Goal: Task Accomplishment & Management: Complete application form

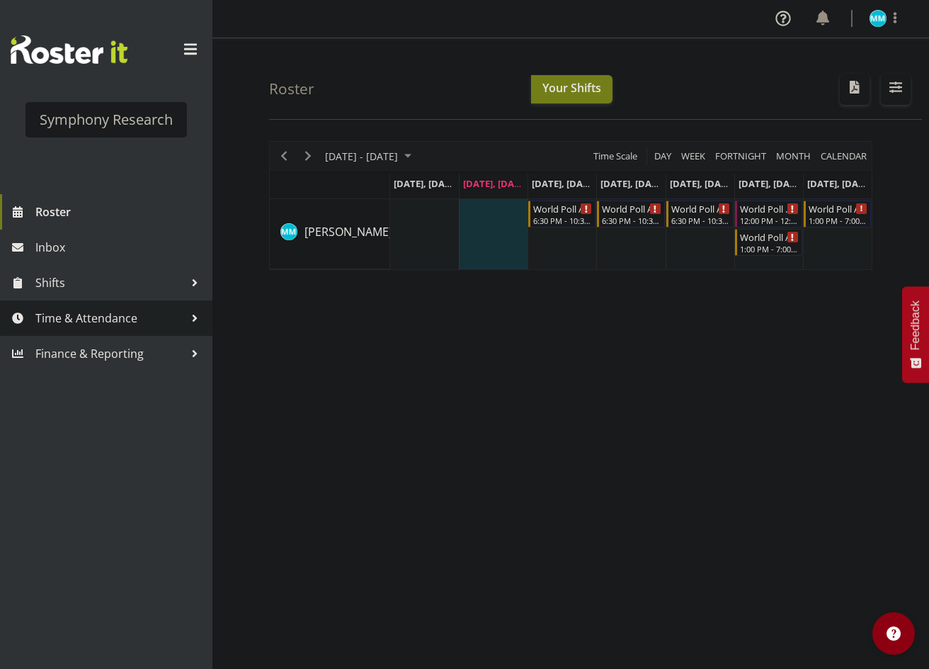
click at [86, 324] on span "Time & Attendance" at bounding box center [109, 317] width 149 height 21
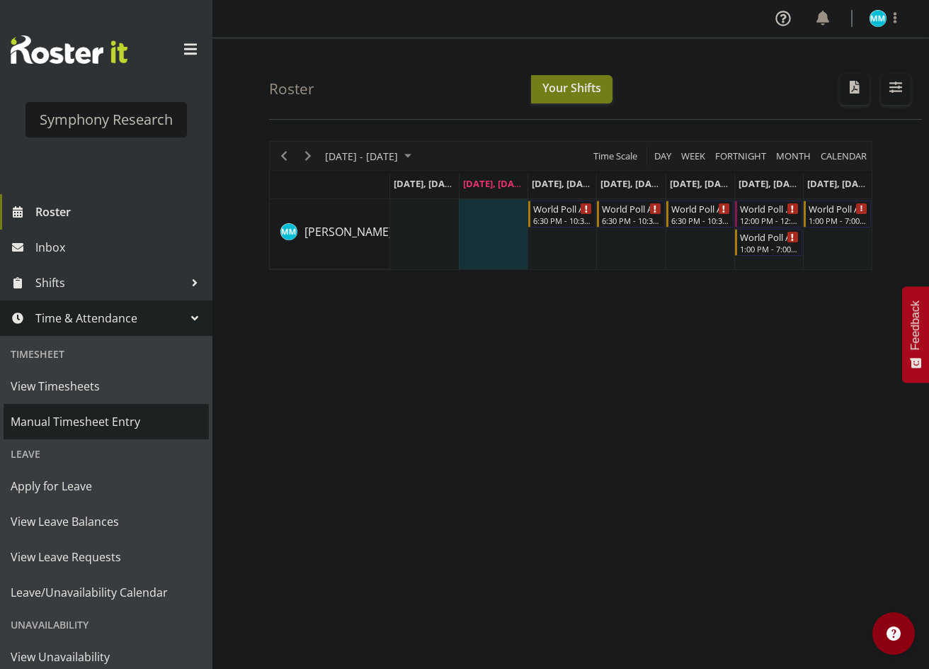
click at [109, 426] on span "Manual Timesheet Entry" at bounding box center [106, 421] width 191 height 21
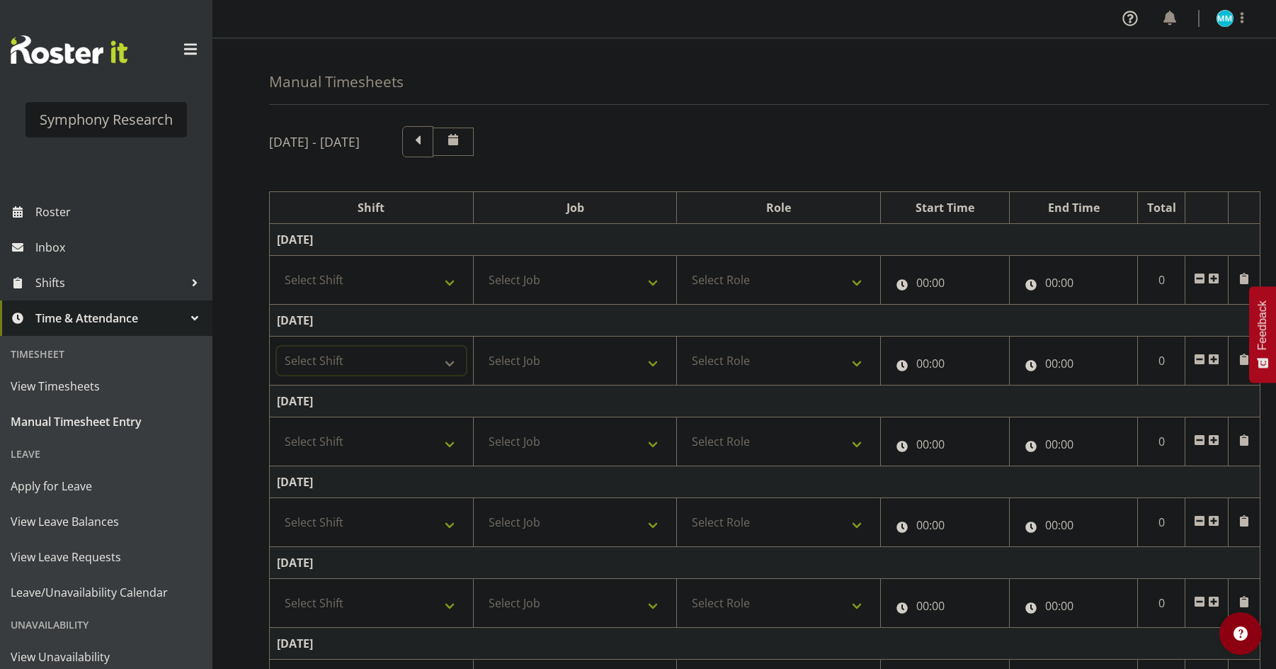
click at [428, 362] on select "Select Shift !!Weekend Residential (Roster IT Shift Label) *Business 9/10am ~ 4…" at bounding box center [371, 360] width 189 height 28
select select "48116"
click at [277, 346] on select "Select Shift !!Weekend Residential (Roster IT Shift Label) *Business 9/10am ~ 4…" at bounding box center [371, 360] width 189 height 28
click at [566, 356] on select "Select Job 550060 IF Admin 553492 World Poll Aus Wave 2 Main 2025 553500 BFM [D…" at bounding box center [575, 360] width 189 height 28
select select "10239"
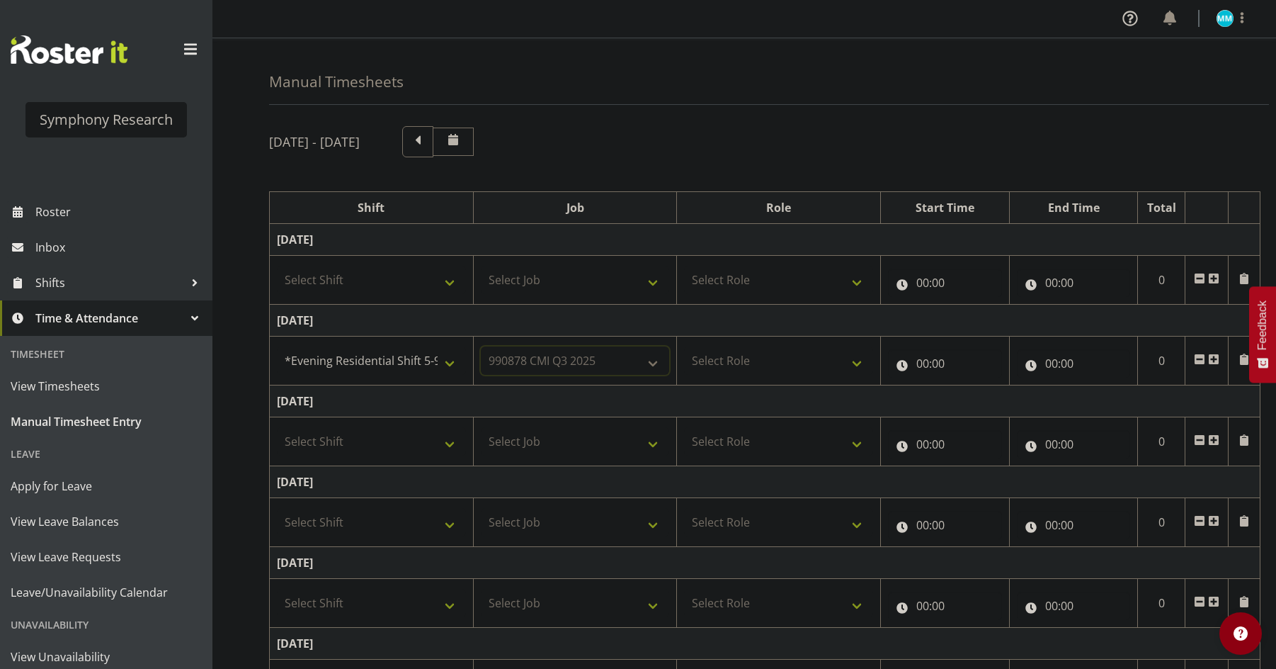
click at [481, 346] on select "Select Job 550060 IF Admin 553492 World Poll Aus Wave 2 Main 2025 553500 BFM [D…" at bounding box center [575, 360] width 189 height 28
click at [736, 351] on select "Select Role Briefing Interviewing" at bounding box center [778, 360] width 189 height 28
click at [766, 419] on td "Select Role Briefing Interviewing" at bounding box center [779, 441] width 204 height 49
click at [784, 370] on select "Select Role Briefing Interviewing" at bounding box center [778, 360] width 189 height 28
select select "47"
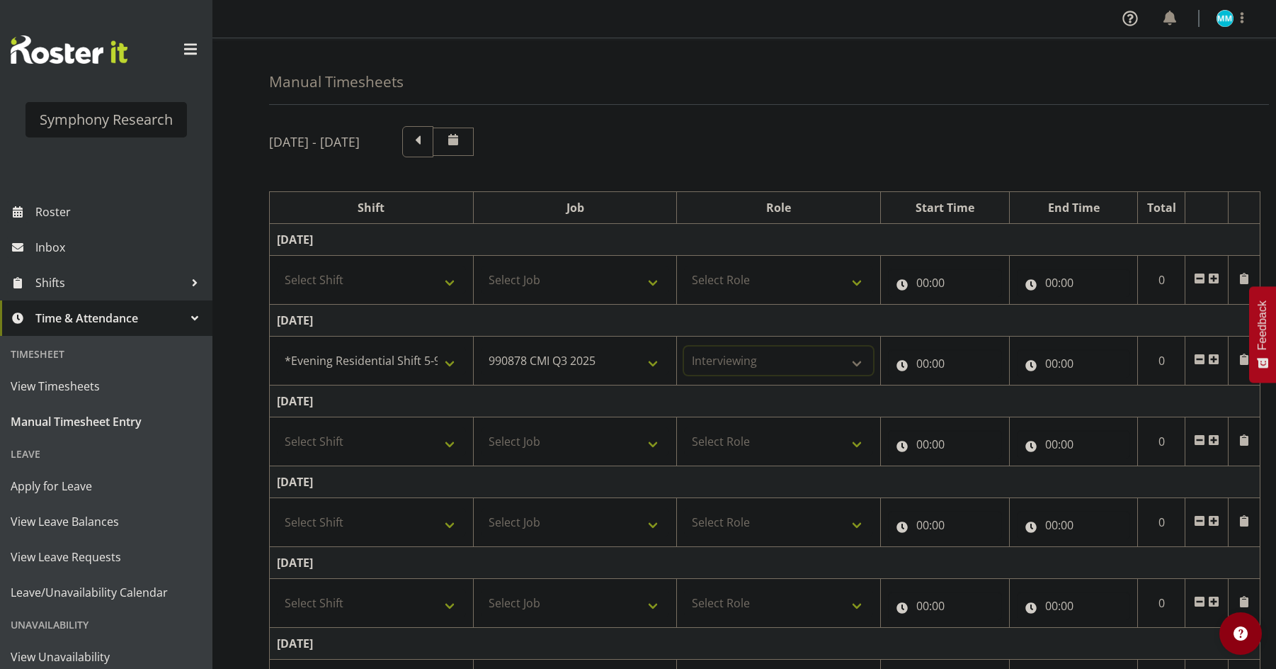
click at [684, 346] on select "Select Role Briefing Interviewing" at bounding box center [778, 360] width 189 height 28
click at [928, 367] on input "00:00" at bounding box center [945, 363] width 114 height 28
click at [928, 397] on select "00 01 02 03 04 05 06 07 08 09 10 11 12 13 14 15 16 17 18 19 20 21 22 23" at bounding box center [985, 400] width 32 height 28
select select "17"
click at [928, 386] on select "00 01 02 03 04 05 06 07 08 09 10 11 12 13 14 15 16 17 18 19 20 21 22 23" at bounding box center [985, 400] width 32 height 28
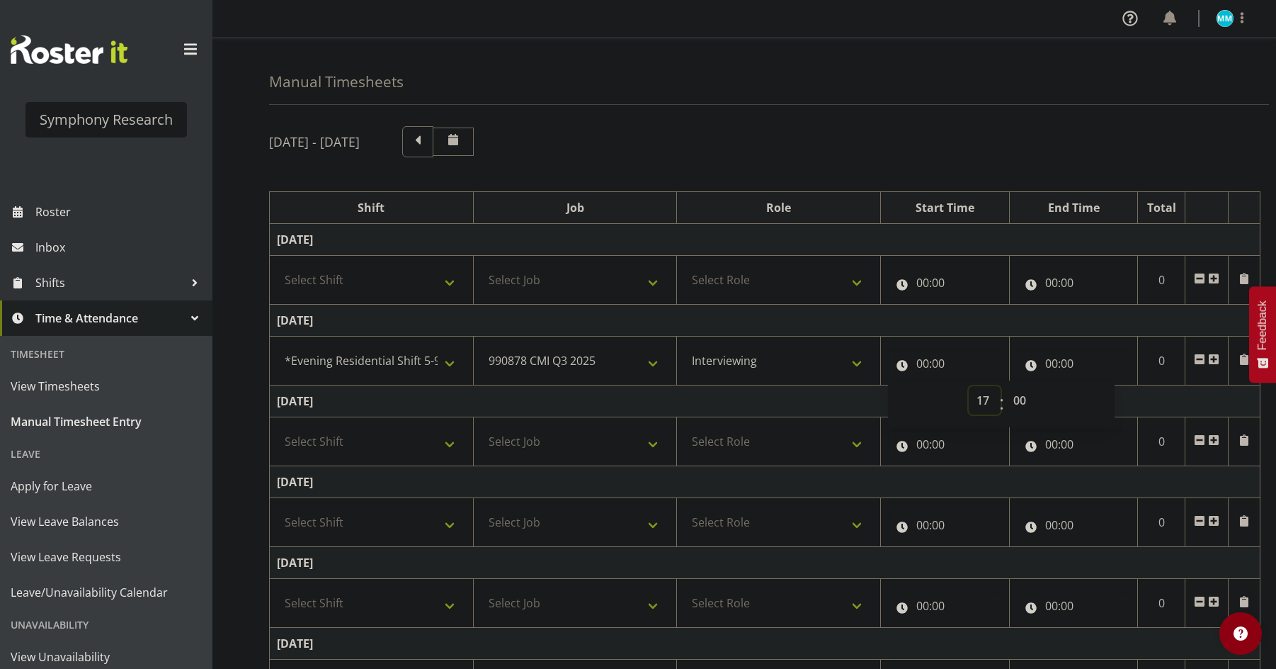
type input "17:00"
click at [928, 370] on input "00:00" at bounding box center [1074, 363] width 114 height 28
click at [928, 397] on select "00 01 02 03 04 05 06 07 08 09 10 11 12 13 14 15 16 17 18 19 20 21 22 23" at bounding box center [1114, 400] width 32 height 28
select select "21"
click at [928, 386] on select "00 01 02 03 04 05 06 07 08 09 10 11 12 13 14 15 16 17 18 19 20 21 22 23" at bounding box center [1114, 400] width 32 height 28
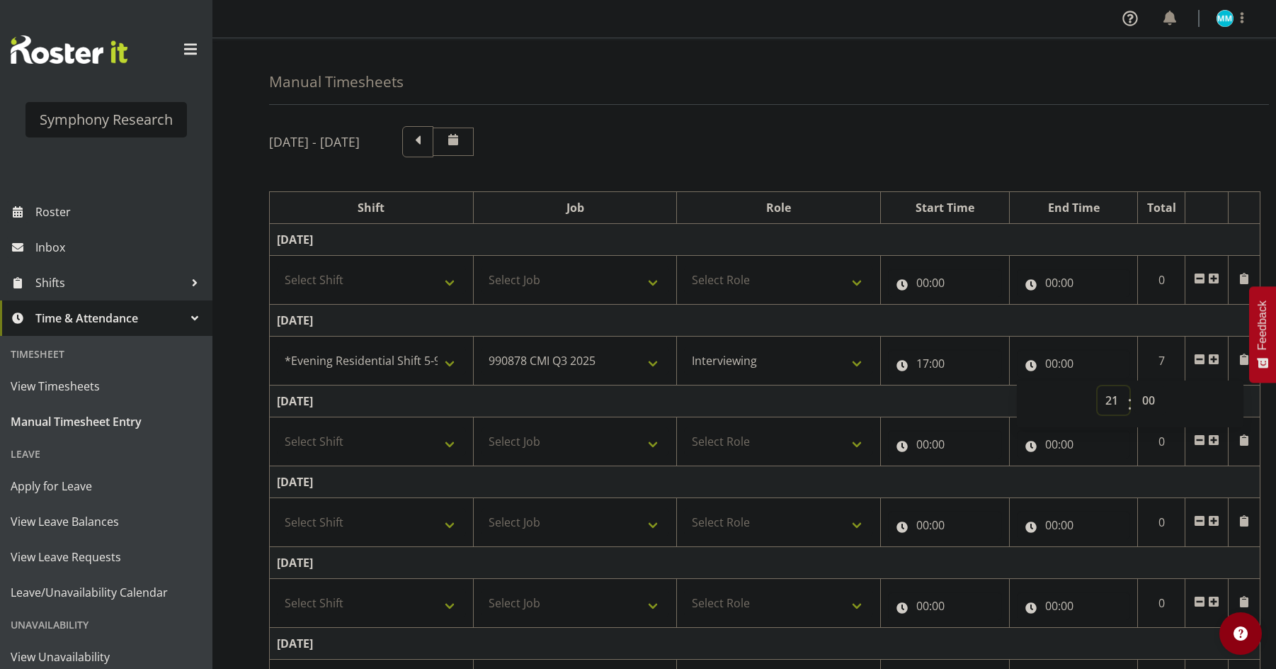
type input "21:00"
click at [928, 326] on td "Tuesday 12th August 2025" at bounding box center [765, 321] width 991 height 32
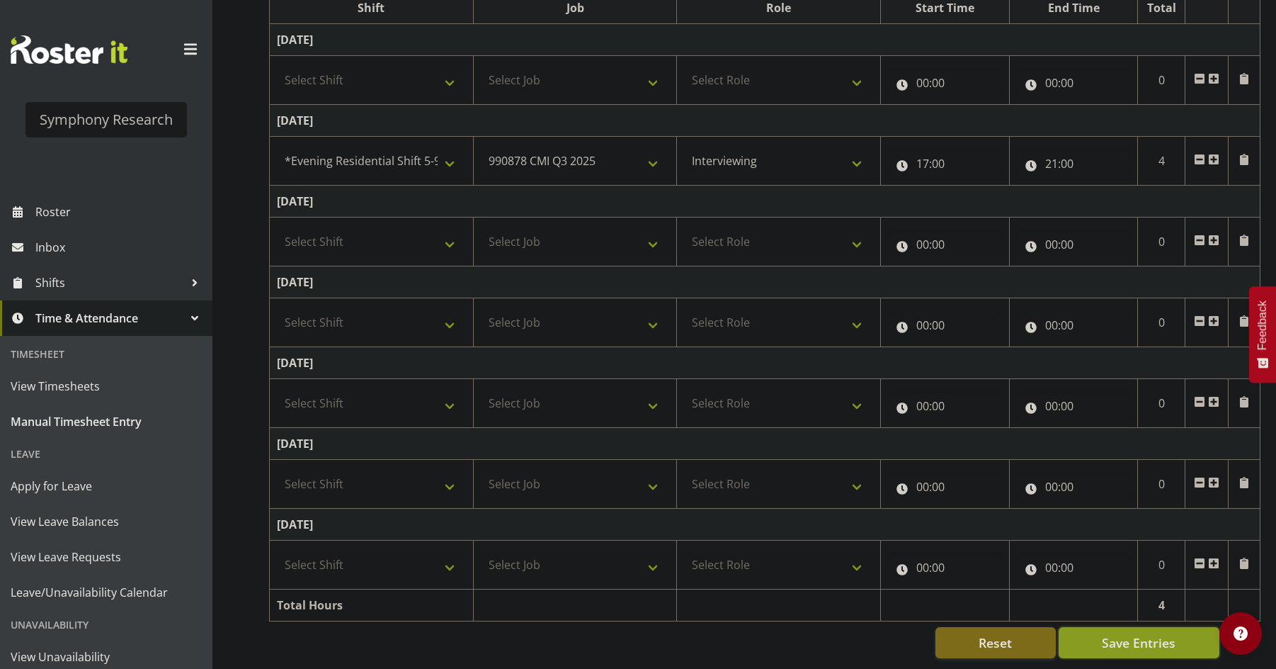
click at [928, 633] on span "Save Entries" at bounding box center [1139, 642] width 74 height 18
